Goal: Transaction & Acquisition: Purchase product/service

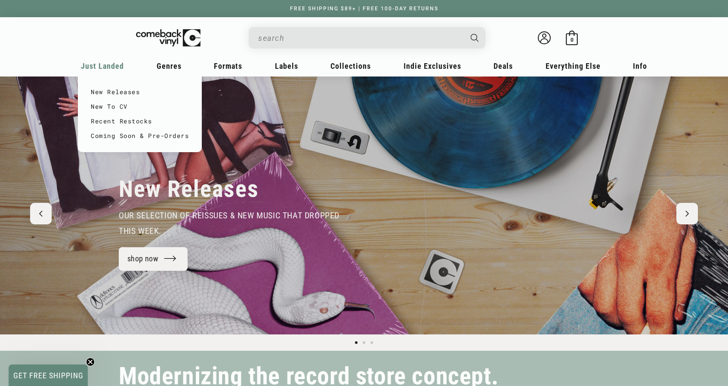
click at [115, 64] on span "Just Landed" at bounding box center [102, 66] width 43 height 9
click at [115, 94] on link "New Releases" at bounding box center [140, 92] width 98 height 15
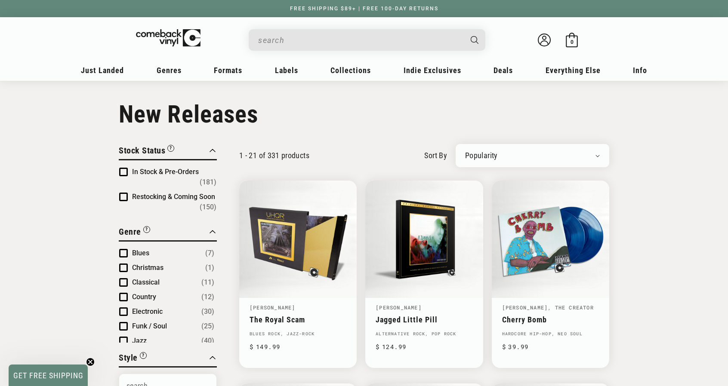
click at [596, 155] on select "Newly Added Popularity Artist (A-Z) Price (High To Low) Price (Low To High) Per…" at bounding box center [532, 155] width 135 height 9
select select "created-descending"
click at [465, 151] on select "Newly Added Popularity Artist (A-Z) Price (High To Low) Price (Low To High) Per…" at bounding box center [532, 155] width 135 height 9
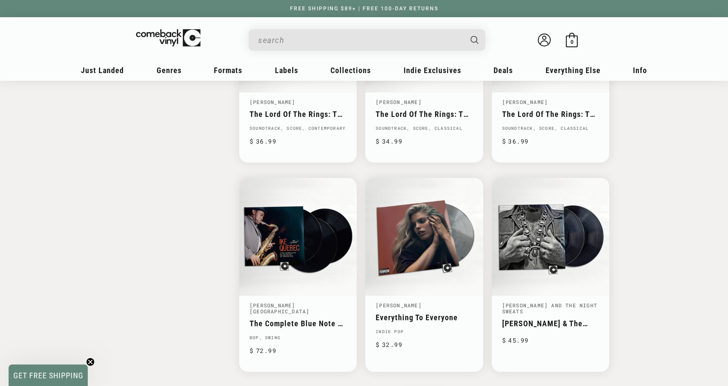
scroll to position [1344, 0]
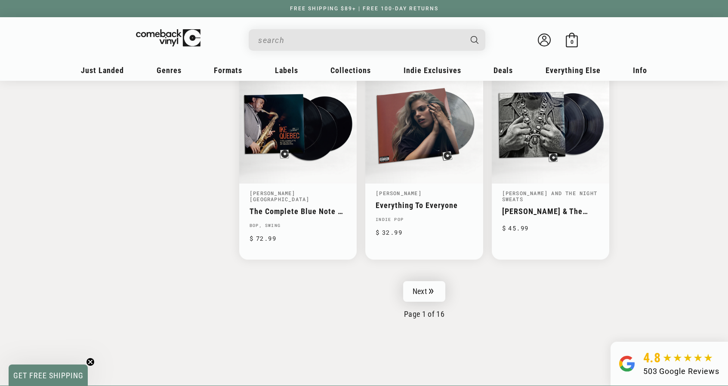
click at [431, 289] on icon "Pagination" at bounding box center [431, 292] width 5 height 6
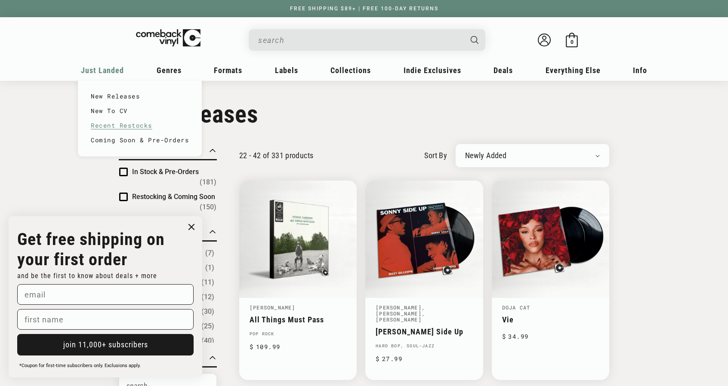
click at [125, 123] on link "Recent Restocks" at bounding box center [140, 125] width 98 height 15
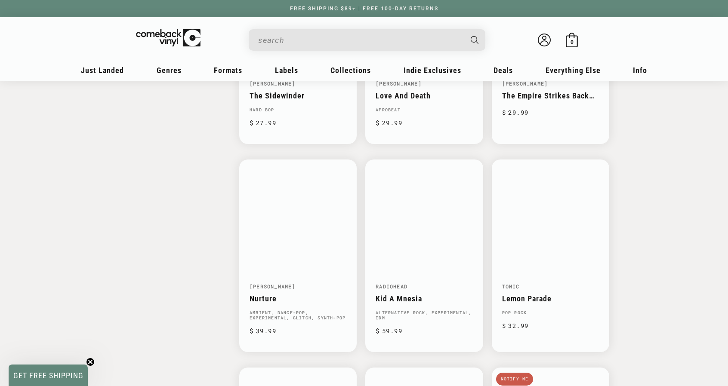
scroll to position [1039, 0]
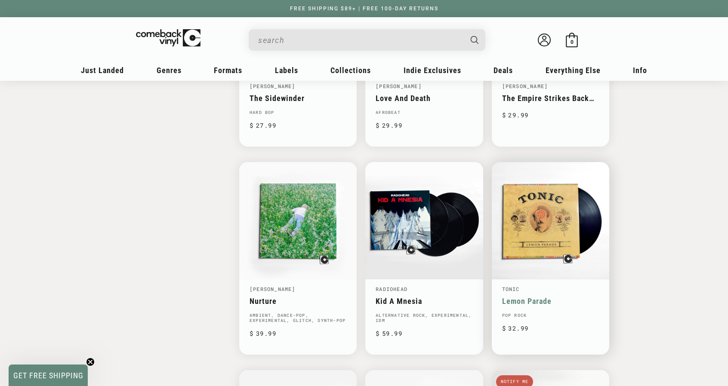
click at [561, 297] on link "Lemon Parade" at bounding box center [550, 301] width 97 height 9
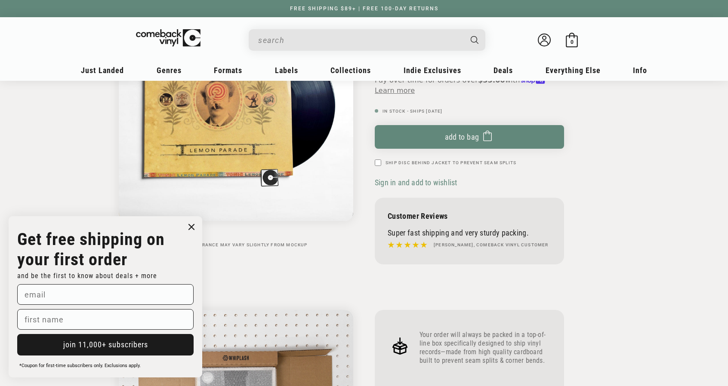
scroll to position [58, 0]
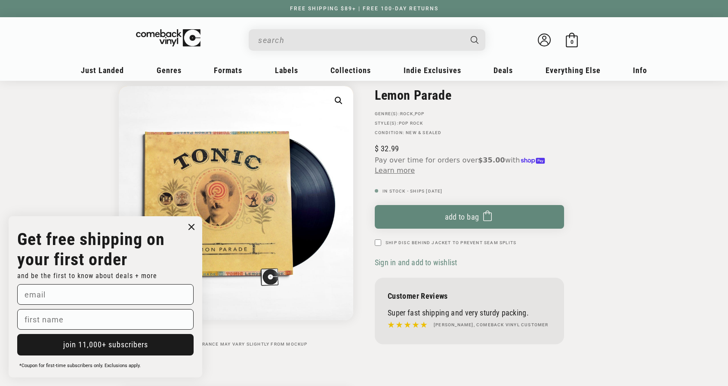
click at [193, 225] on icon "Close dialog" at bounding box center [191, 227] width 5 height 5
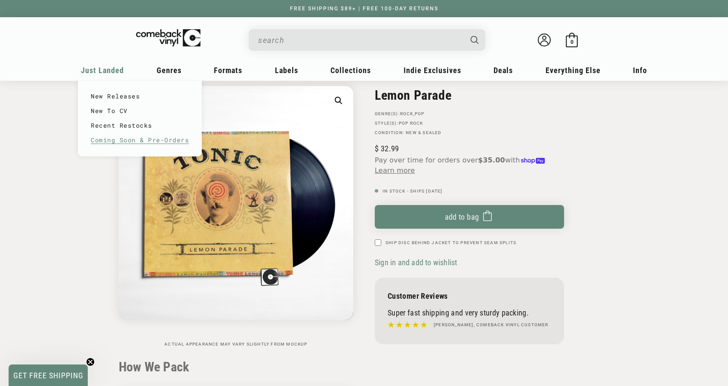
click at [123, 139] on link "Coming Soon & Pre-Orders" at bounding box center [140, 140] width 98 height 15
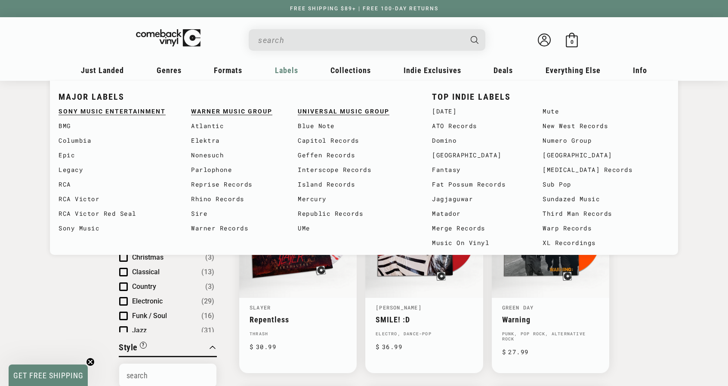
click at [284, 74] on span "Labels" at bounding box center [286, 70] width 23 height 9
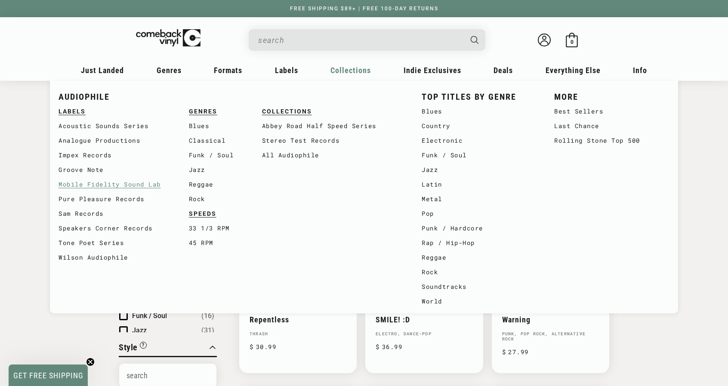
click at [115, 186] on link "Mobile Fidelity Sound Lab" at bounding box center [123, 184] width 130 height 15
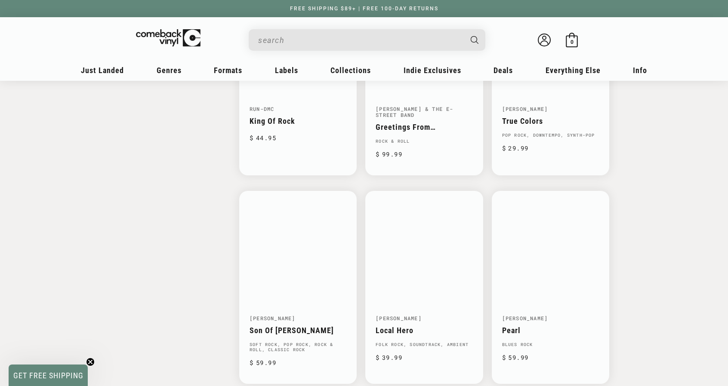
scroll to position [1392, 0]
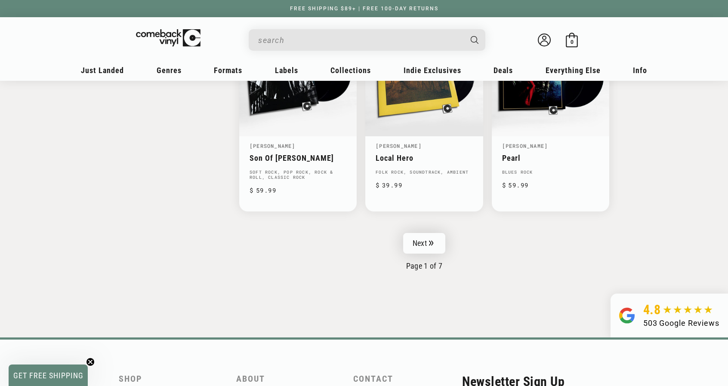
click at [427, 240] on link "Next" at bounding box center [424, 243] width 42 height 21
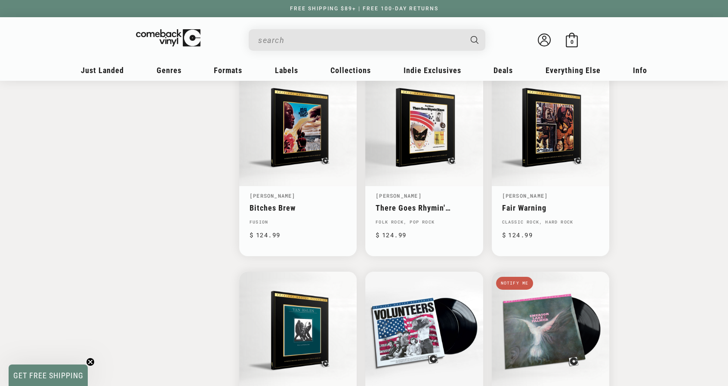
scroll to position [946, 0]
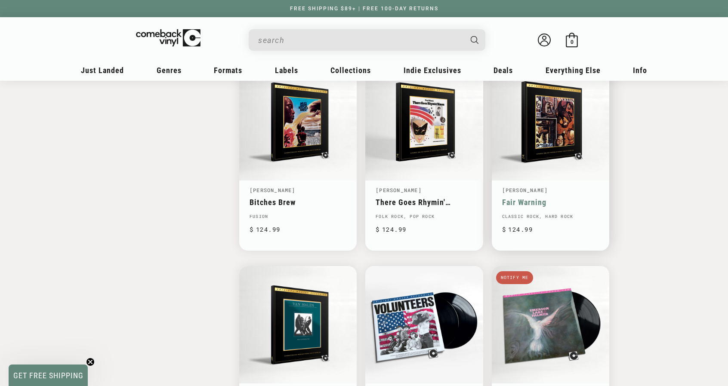
click at [552, 198] on link "Fair Warning" at bounding box center [550, 202] width 97 height 9
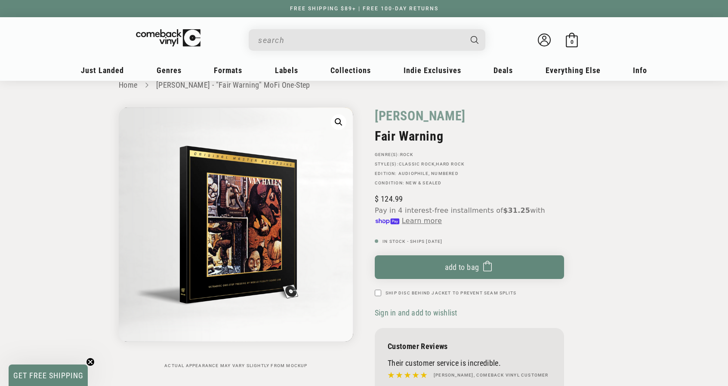
scroll to position [43, 0]
